Goal: Task Accomplishment & Management: Manage account settings

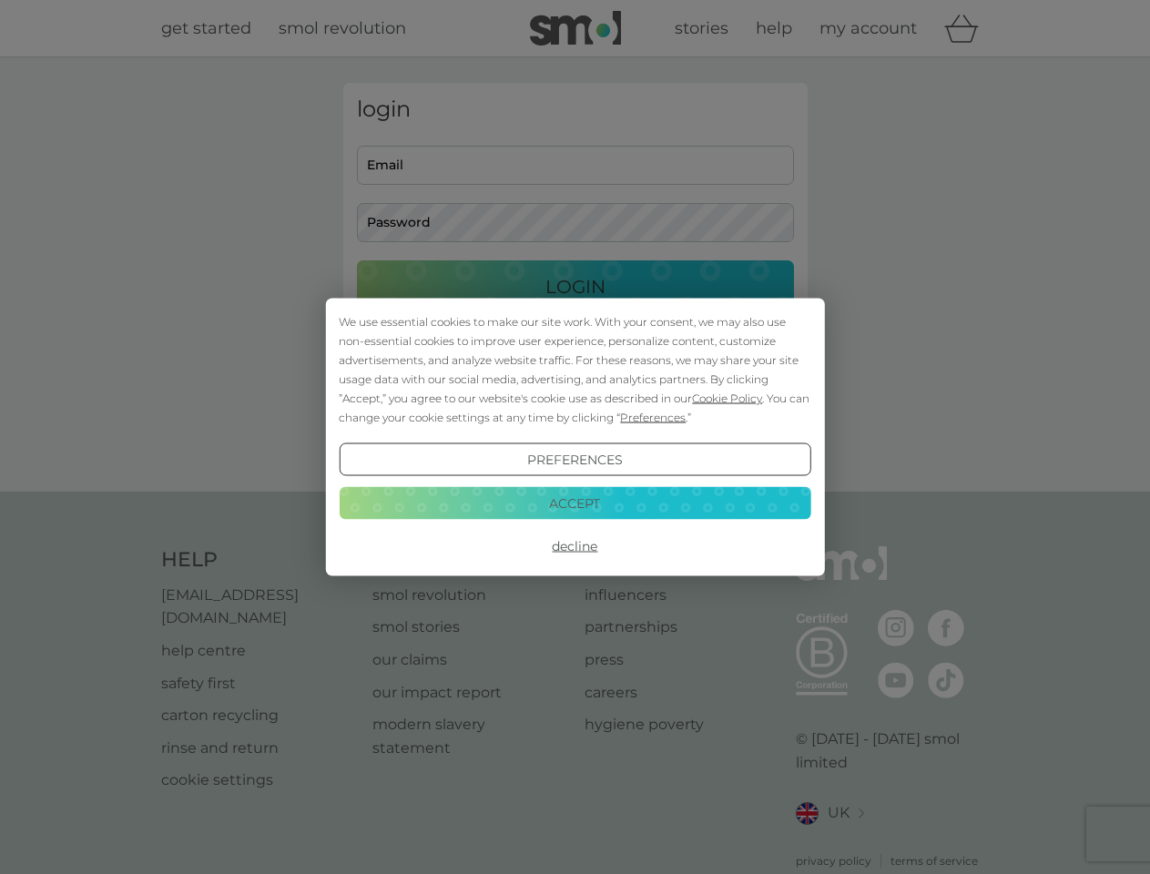
click at [728, 398] on span "Cookie Policy" at bounding box center [727, 399] width 70 height 14
click at [651, 417] on div "login Email Password Login ● ● ● ● ● ● ● ● ● ● ● ● ● ● ● ● ● ● ● ● ● ● ● ● ● ● …" at bounding box center [575, 274] width 464 height 383
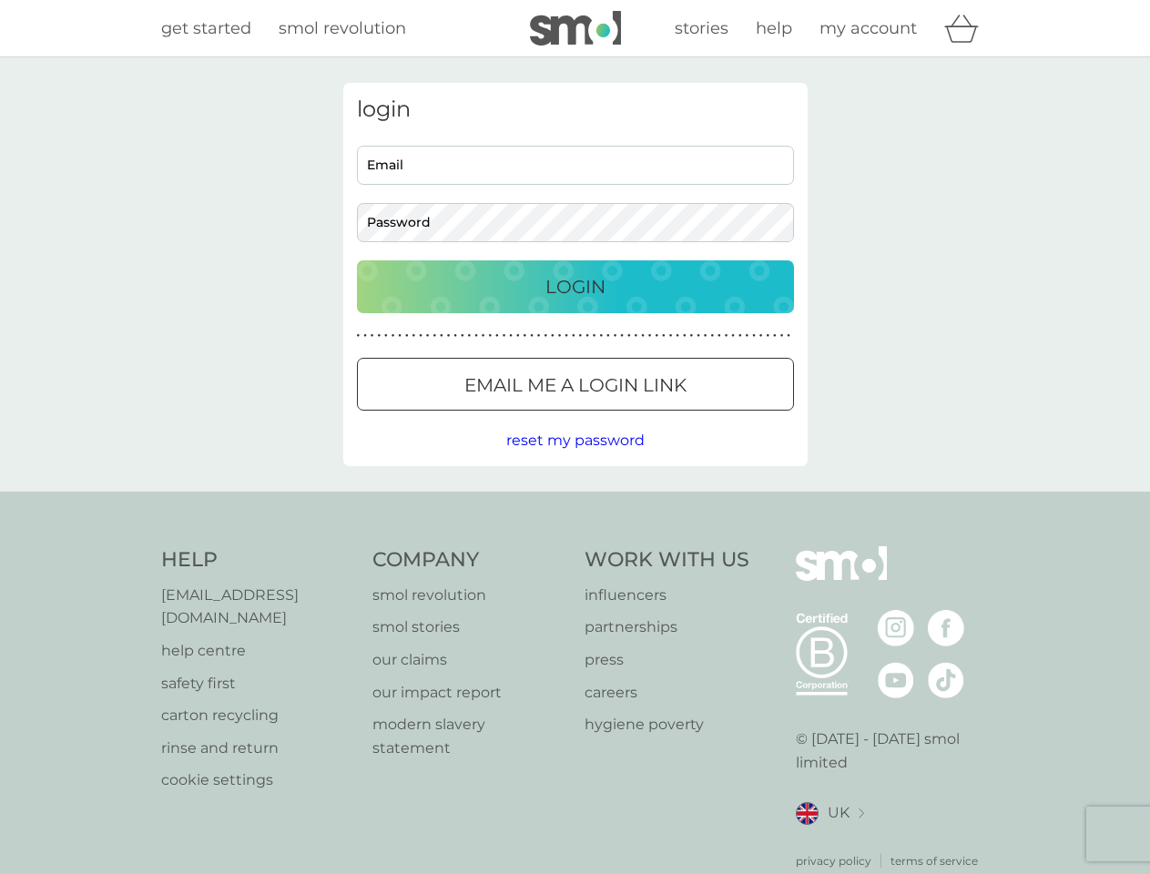
click at [575, 460] on div "login Email Password Login ● ● ● ● ● ● ● ● ● ● ● ● ● ● ● ● ● ● ● ● ● ● ● ● ● ● …" at bounding box center [575, 274] width 464 height 383
click at [575, 546] on div "Help [EMAIL_ADDRESS][DOMAIN_NAME] help centre safety first carton recycling rin…" at bounding box center [575, 707] width 829 height 323
click at [575, 503] on div "Help [EMAIL_ADDRESS][DOMAIN_NAME] help centre safety first carton recycling rin…" at bounding box center [575, 708] width 1150 height 433
